Goal: Find specific page/section: Find specific page/section

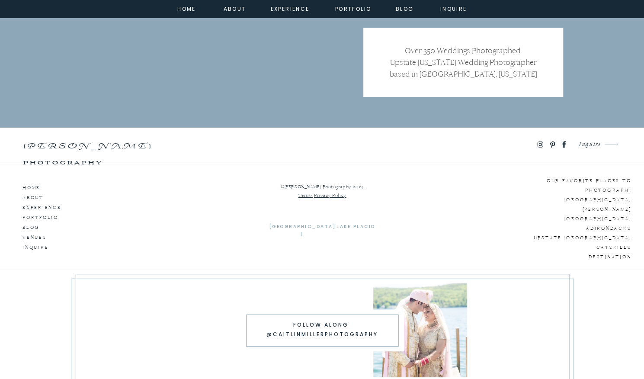
scroll to position [5703, 0]
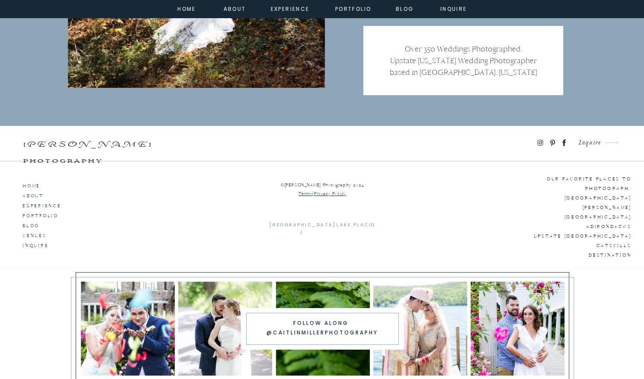
scroll to position [5666, 0]
click at [456, 6] on nav "inquire" at bounding box center [453, 8] width 31 height 8
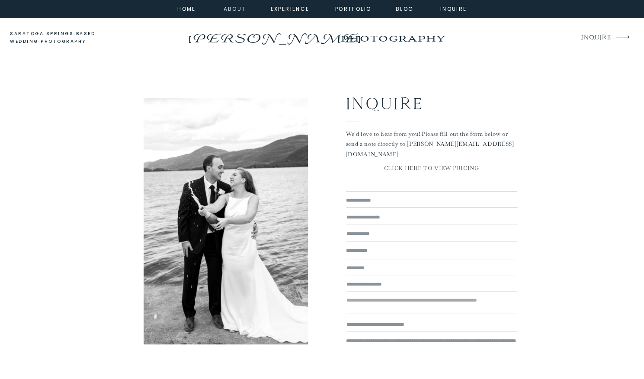
click at [232, 9] on nav "about" at bounding box center [233, 8] width 19 height 8
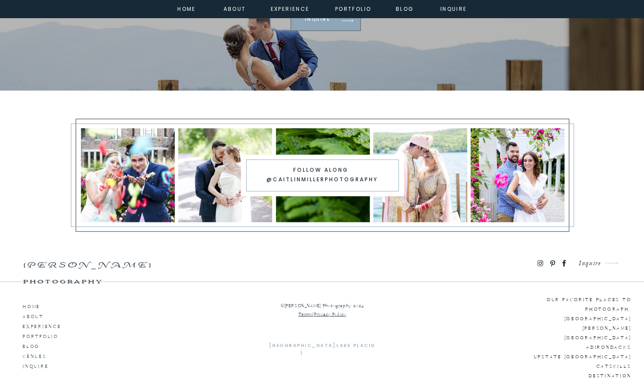
scroll to position [2767, 0]
